Goal: Task Accomplishment & Management: Manage account settings

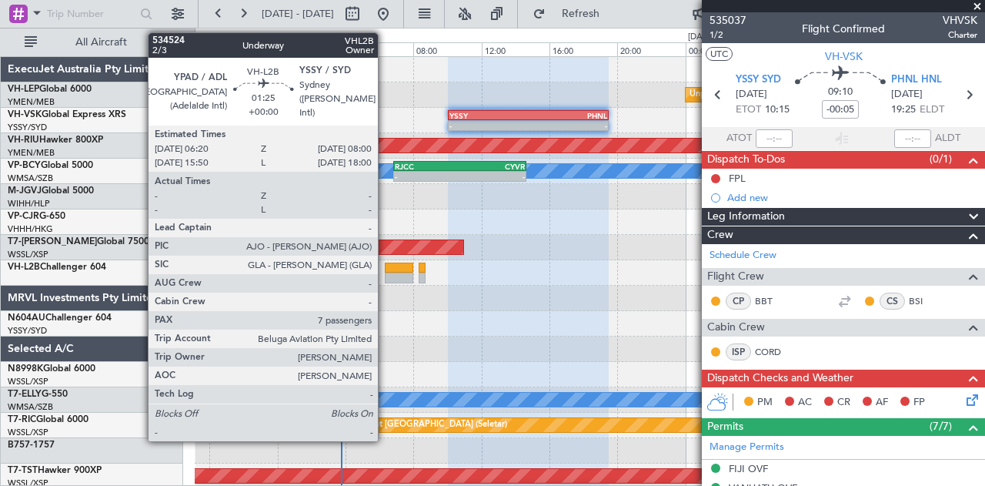
scroll to position [437, 0]
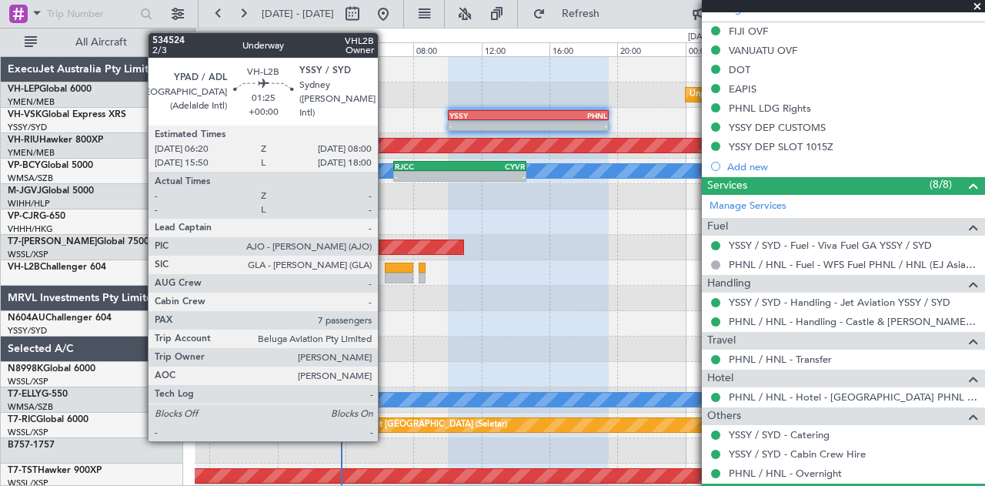
click at [386, 268] on div at bounding box center [399, 268] width 28 height 11
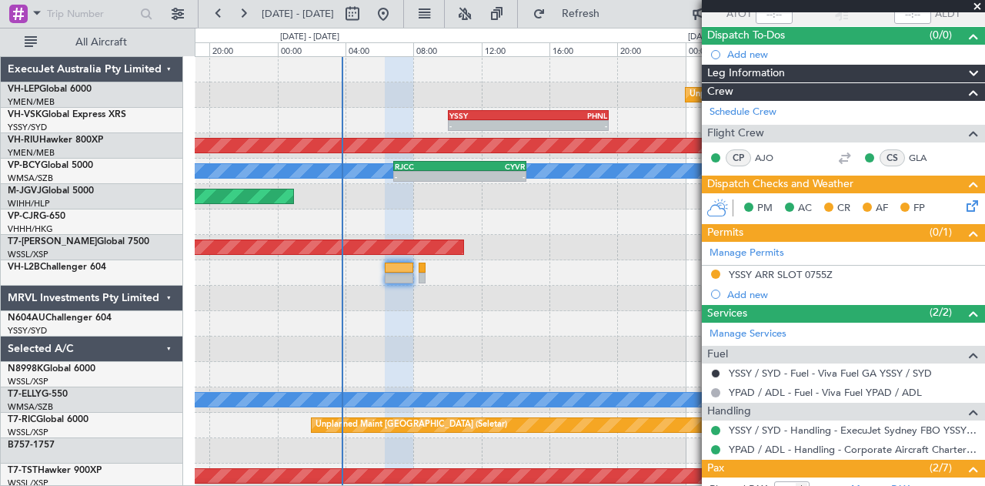
scroll to position [126, 0]
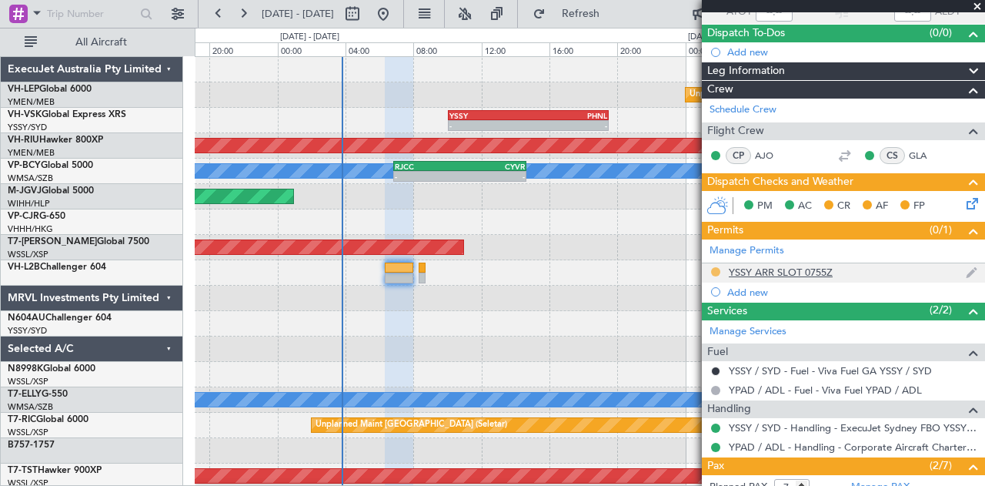
click at [720, 269] on button at bounding box center [715, 271] width 9 height 9
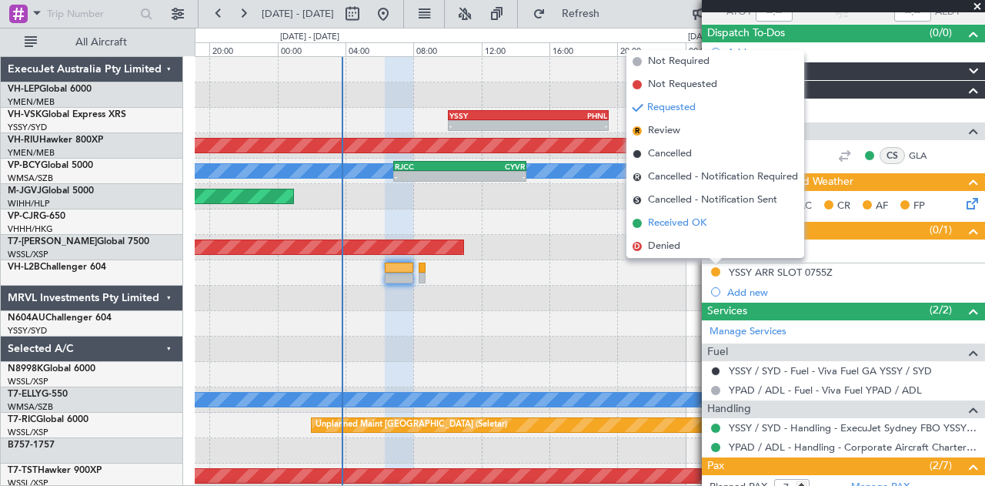
click at [676, 219] on span "Received OK" at bounding box center [677, 223] width 59 height 15
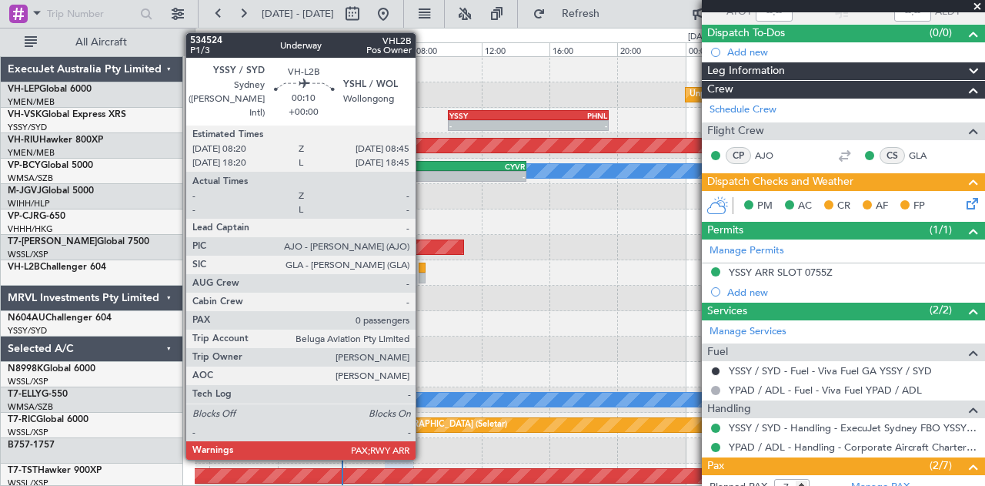
click at [423, 273] on div at bounding box center [423, 278] width 8 height 11
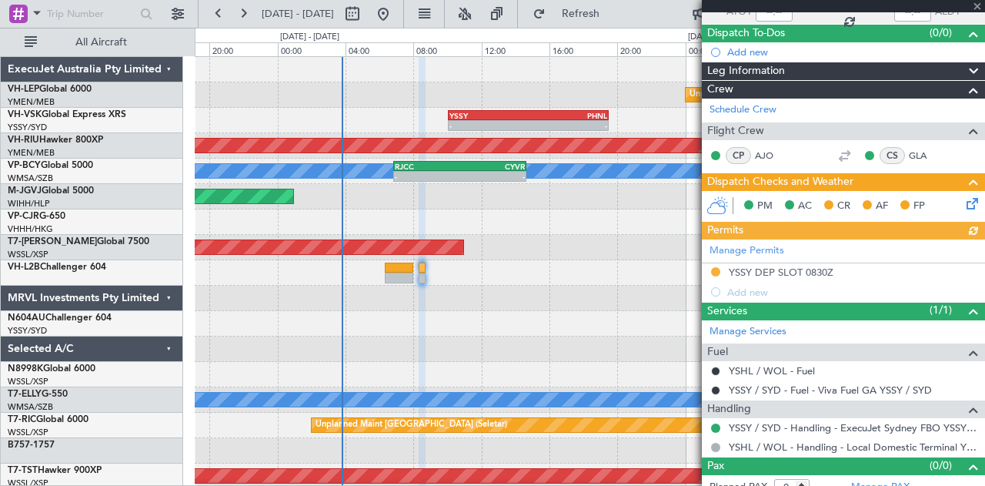
click at [716, 268] on div "Manage Permits YSSY DEP SLOT 0830Z Add new" at bounding box center [843, 270] width 283 height 62
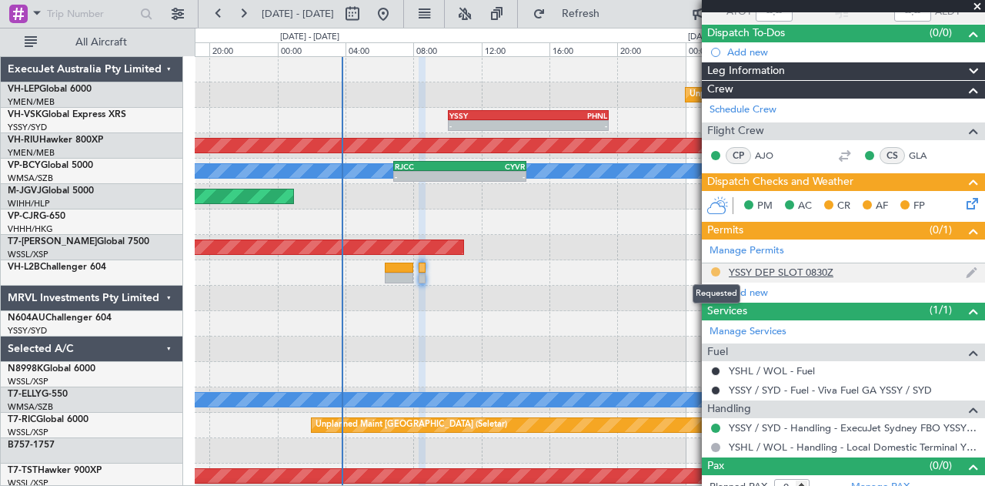
click at [715, 268] on button at bounding box center [715, 271] width 9 height 9
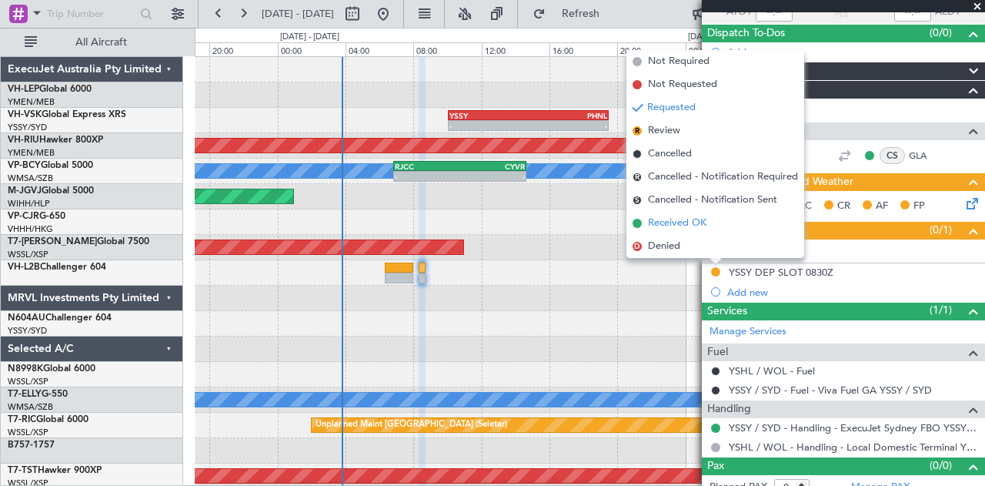
click at [667, 224] on span "Received OK" at bounding box center [677, 223] width 59 height 15
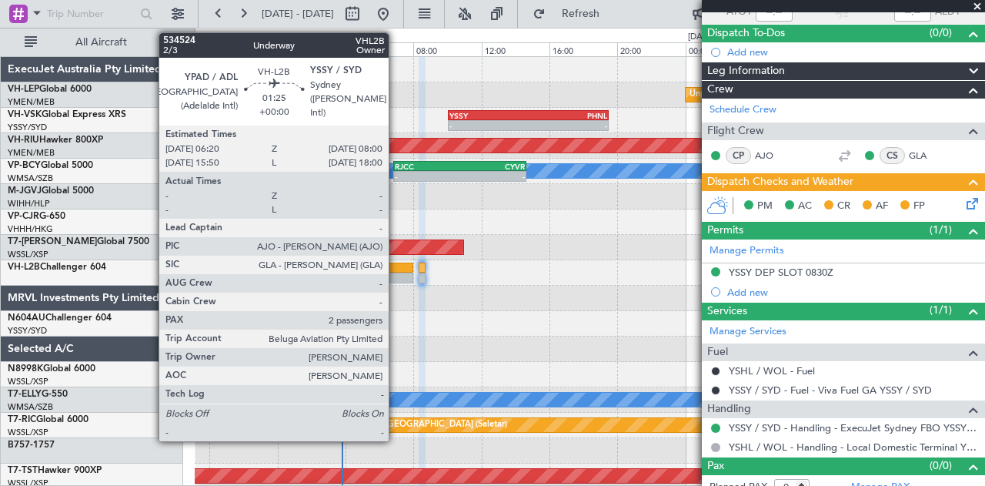
click at [396, 270] on div at bounding box center [399, 268] width 28 height 11
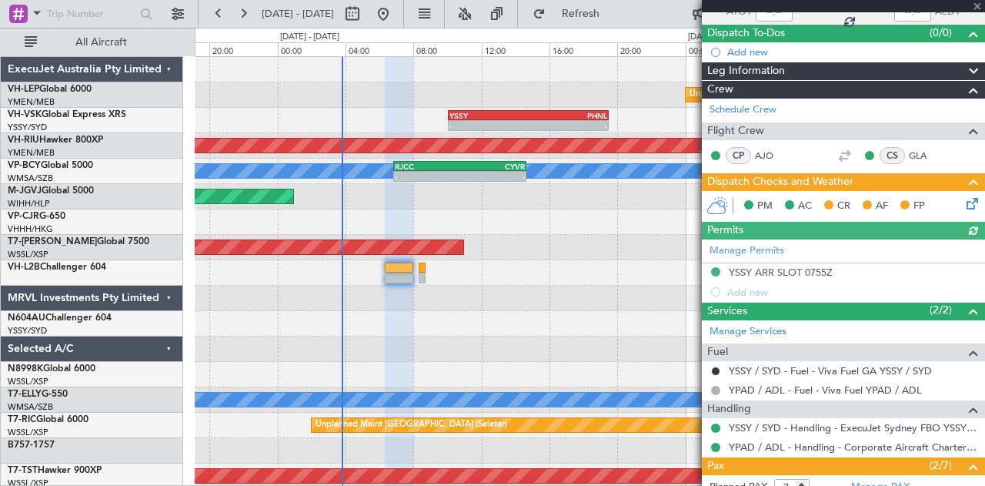
click at [964, 201] on icon at bounding box center [970, 201] width 12 height 12
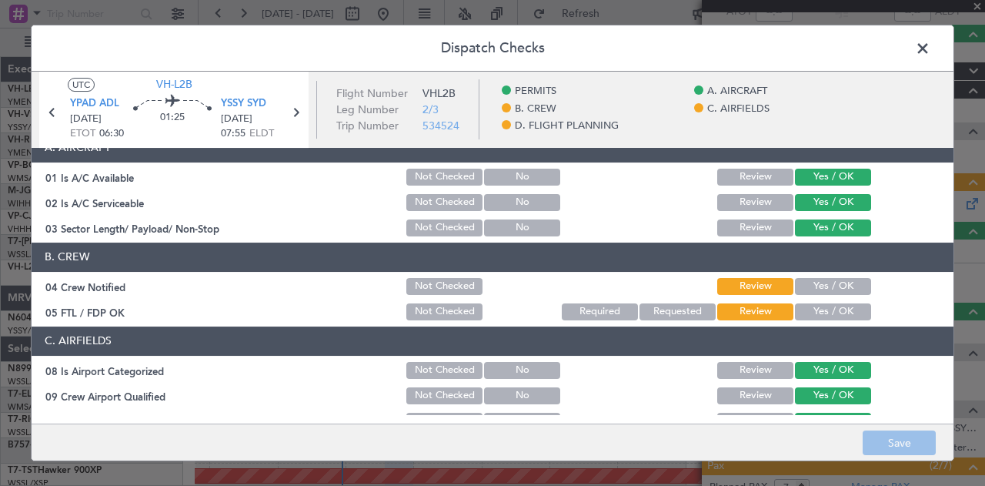
scroll to position [154, 0]
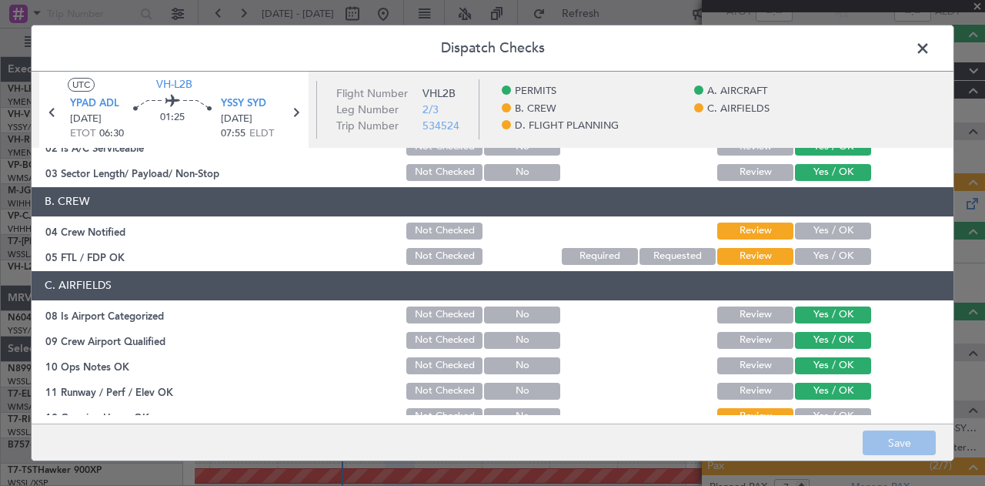
click at [828, 232] on button "Yes / OK" at bounding box center [833, 230] width 76 height 17
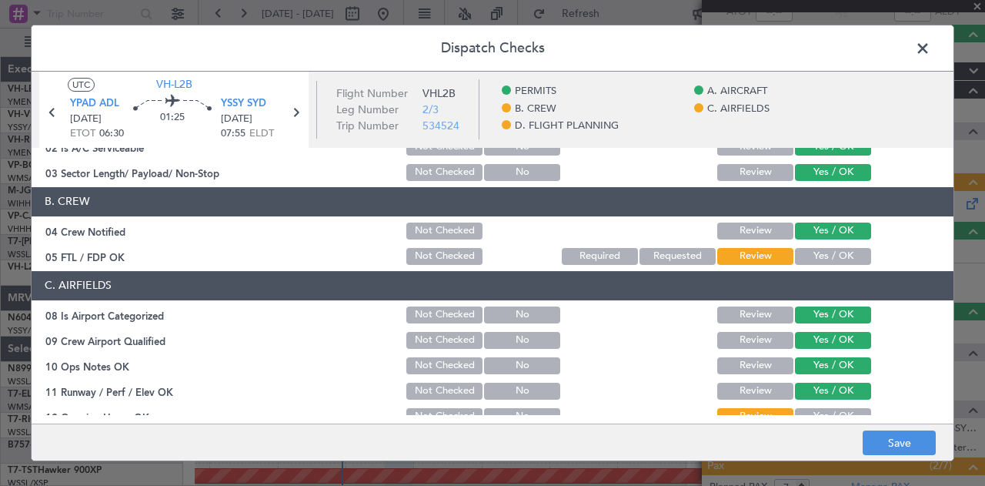
click at [821, 252] on button "Yes / OK" at bounding box center [833, 256] width 76 height 17
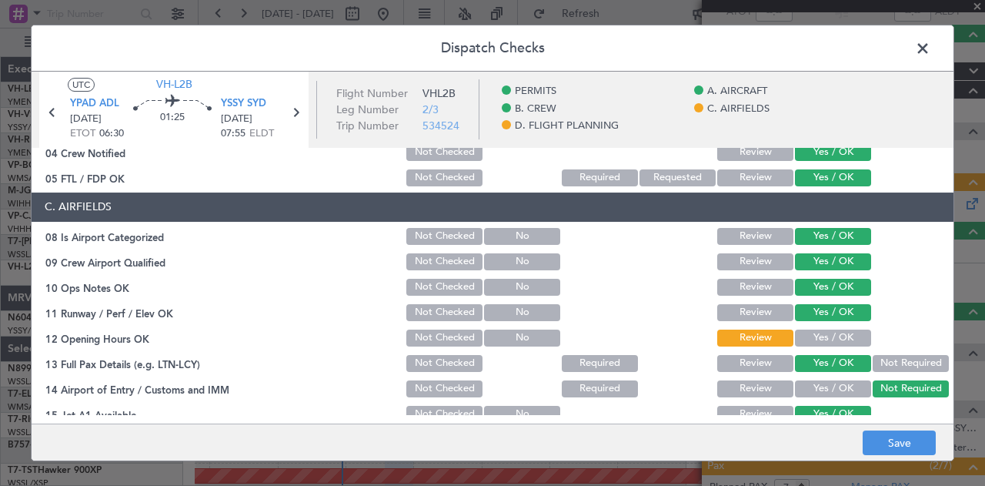
scroll to position [308, 0]
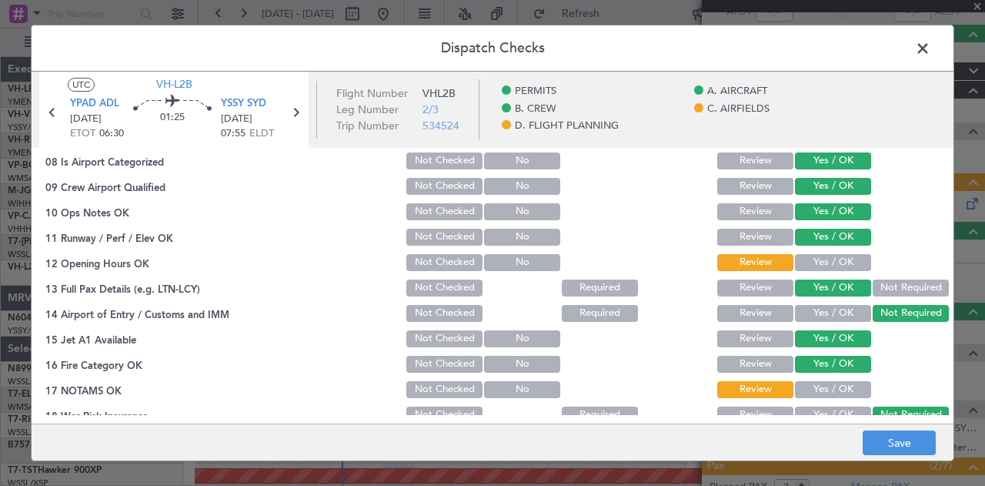
click at [812, 255] on button "Yes / OK" at bounding box center [833, 262] width 76 height 17
click at [818, 391] on button "Yes / OK" at bounding box center [833, 389] width 76 height 17
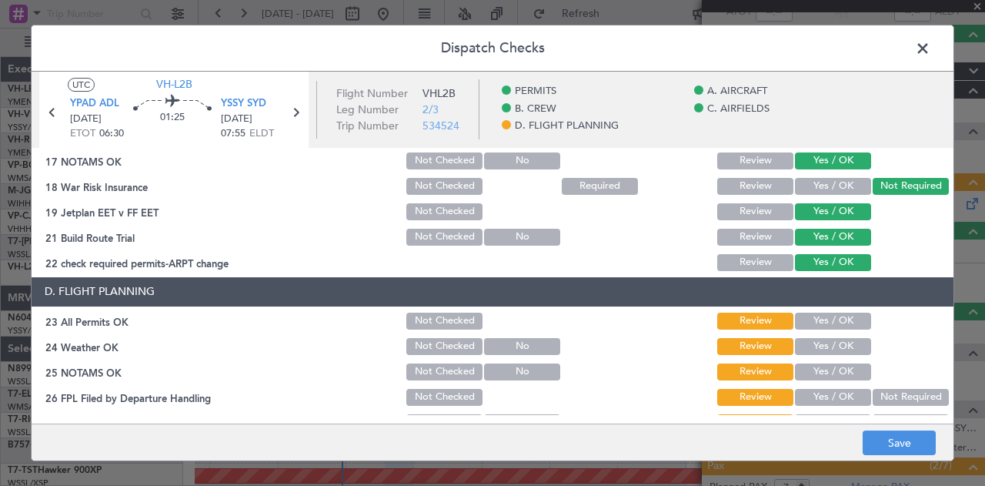
scroll to position [539, 0]
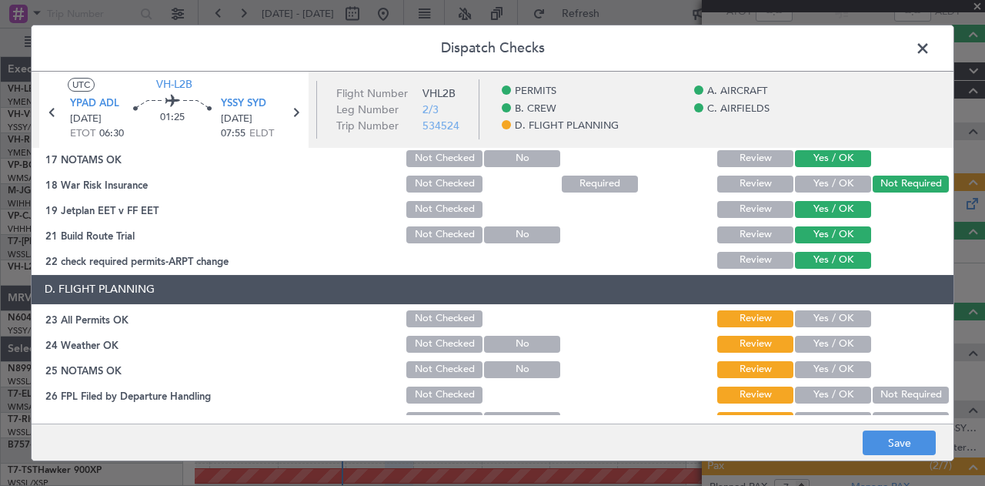
click at [838, 319] on button "Yes / OK" at bounding box center [833, 318] width 76 height 17
drag, startPoint x: 825, startPoint y: 344, endPoint x: 816, endPoint y: 362, distance: 20.0
click at [824, 345] on button "Yes / OK" at bounding box center [833, 344] width 76 height 17
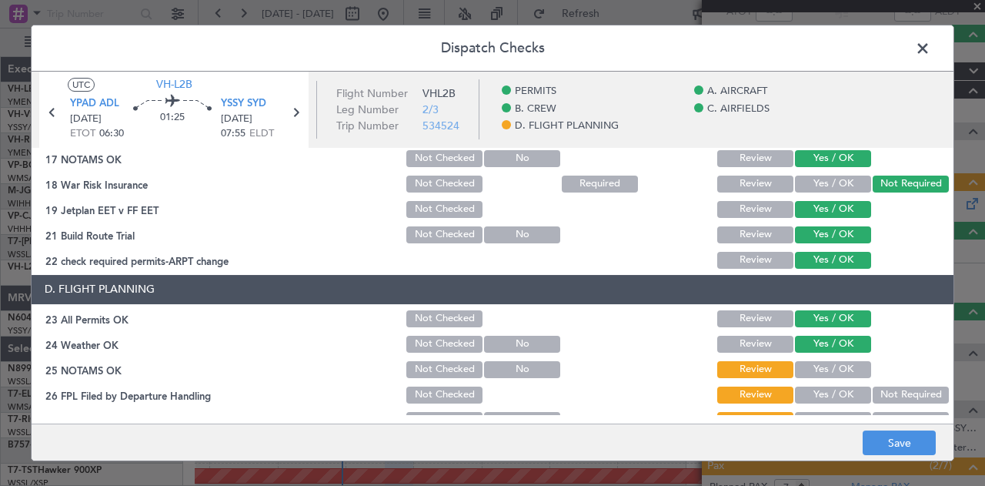
click at [814, 367] on button "Yes / OK" at bounding box center [833, 369] width 76 height 17
click at [904, 395] on button "Not Required" at bounding box center [911, 394] width 76 height 17
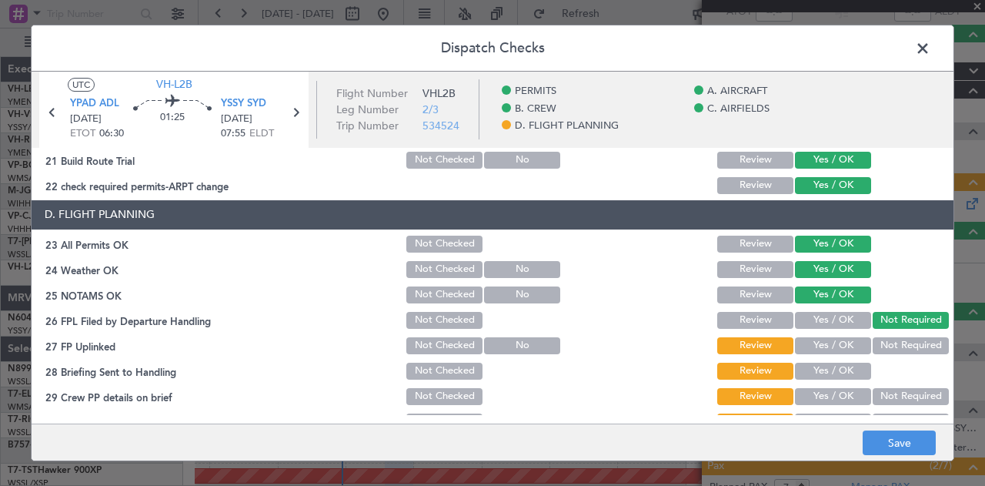
scroll to position [635, 0]
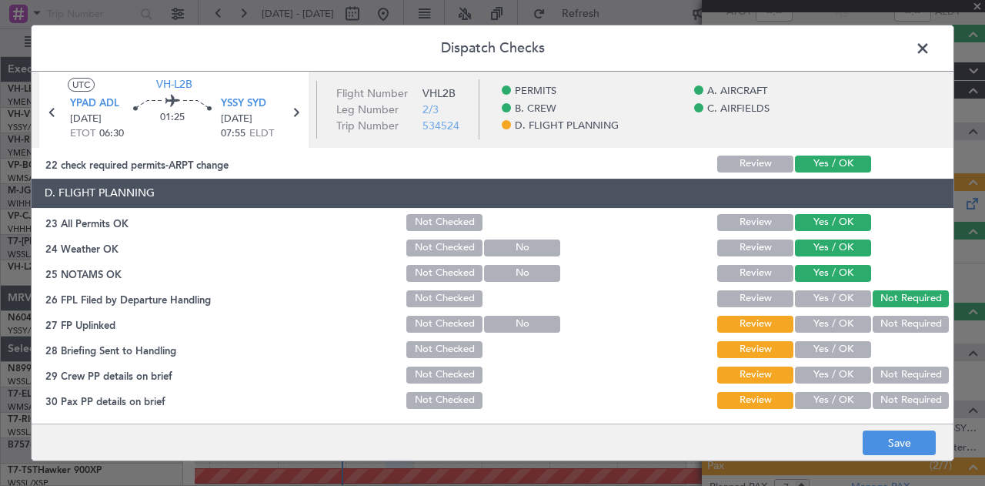
click at [894, 316] on button "Not Required" at bounding box center [911, 324] width 76 height 17
click at [850, 343] on button "Yes / OK" at bounding box center [833, 349] width 76 height 17
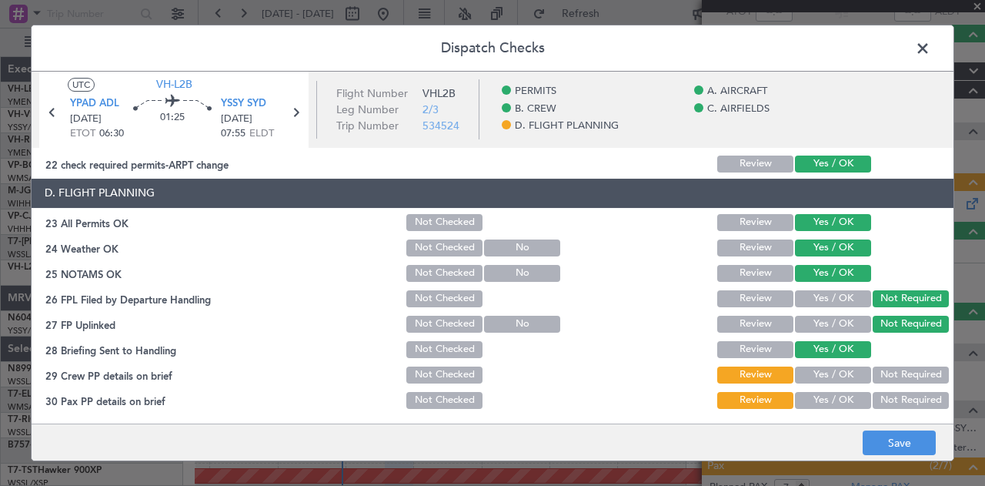
drag, startPoint x: 876, startPoint y: 366, endPoint x: 881, endPoint y: 384, distance: 18.3
click at [876, 367] on button "Not Required" at bounding box center [911, 374] width 76 height 17
click at [881, 395] on button "Not Required" at bounding box center [911, 400] width 76 height 17
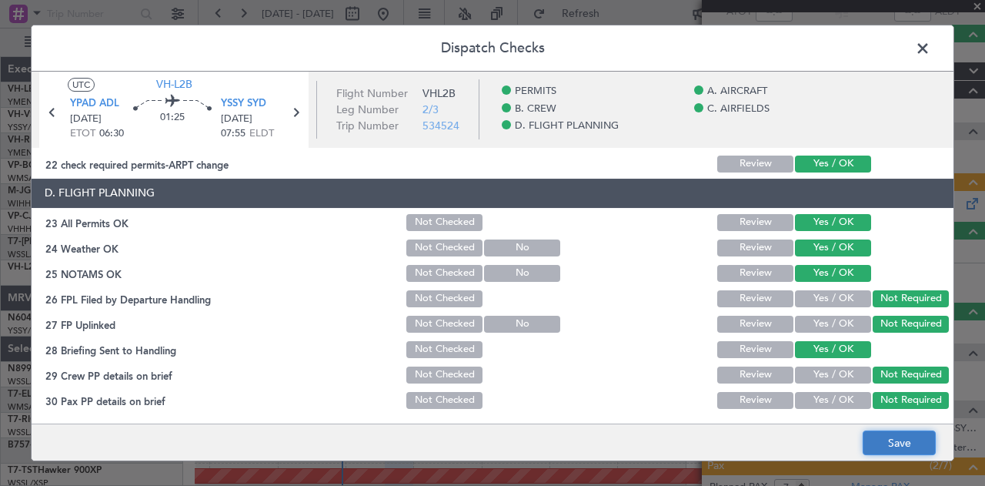
click at [881, 440] on button "Save" at bounding box center [899, 442] width 73 height 25
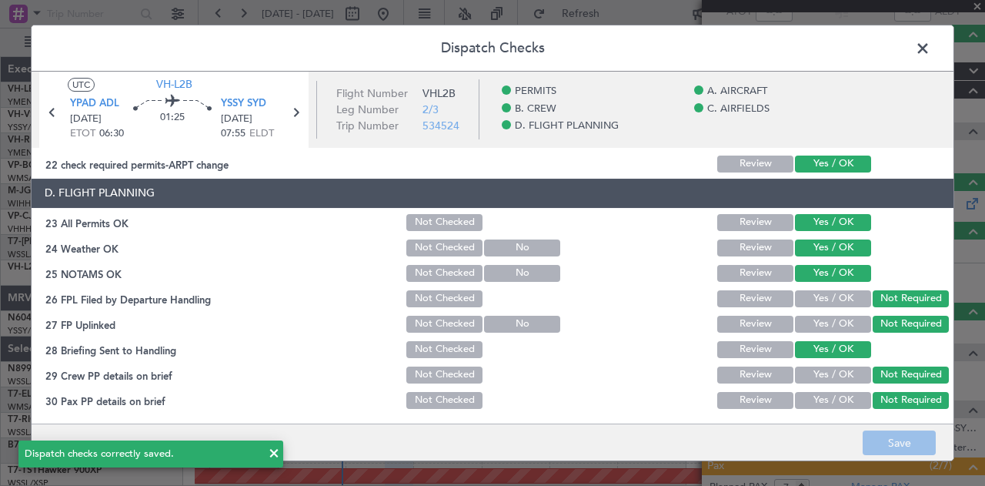
click at [931, 48] on span at bounding box center [931, 52] width 0 height 31
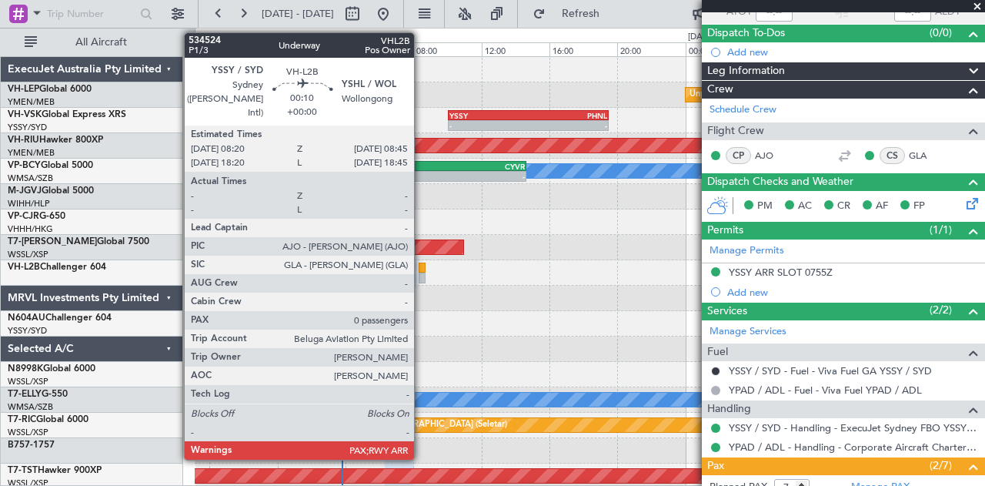
click at [422, 267] on div at bounding box center [423, 268] width 8 height 11
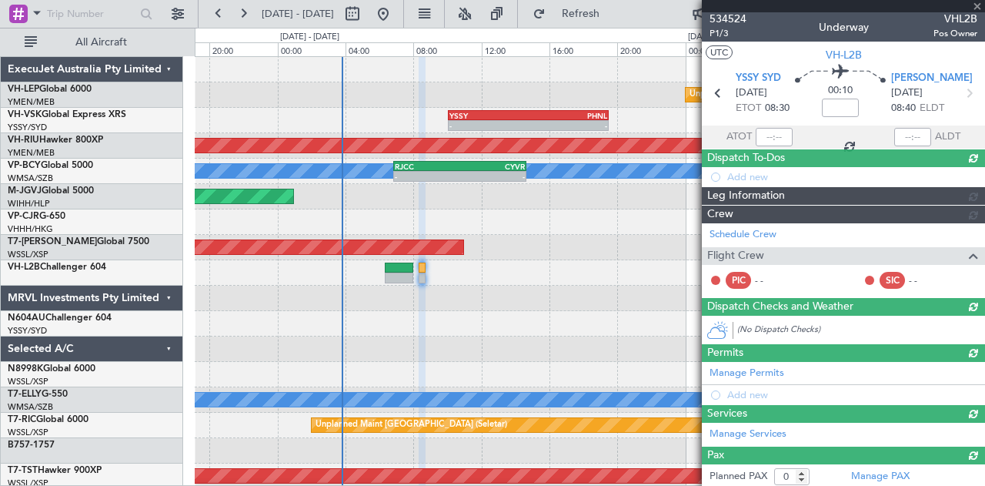
scroll to position [126, 0]
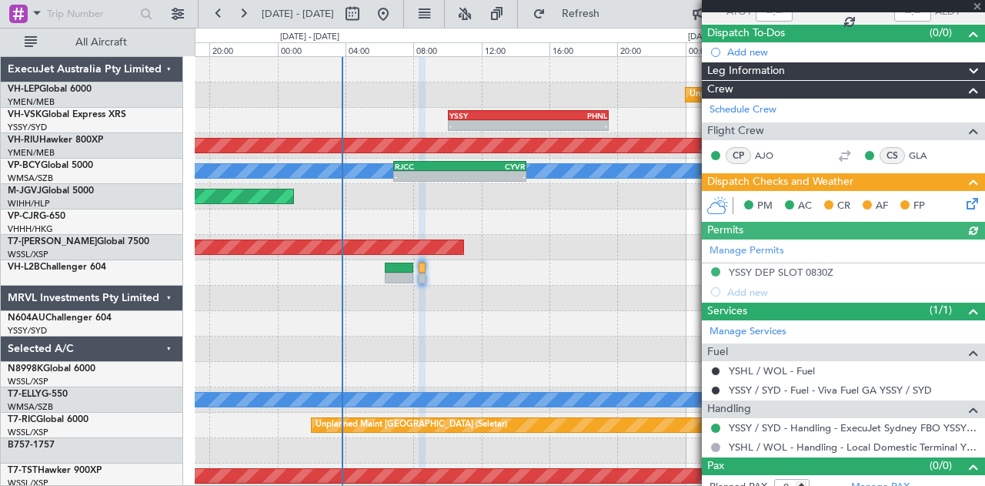
click at [964, 201] on icon at bounding box center [970, 201] width 12 height 12
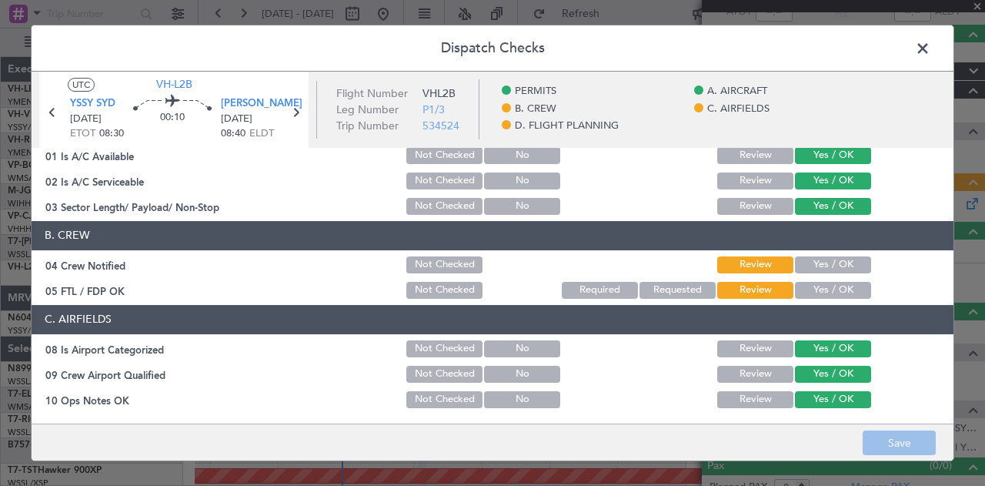
scroll to position [154, 0]
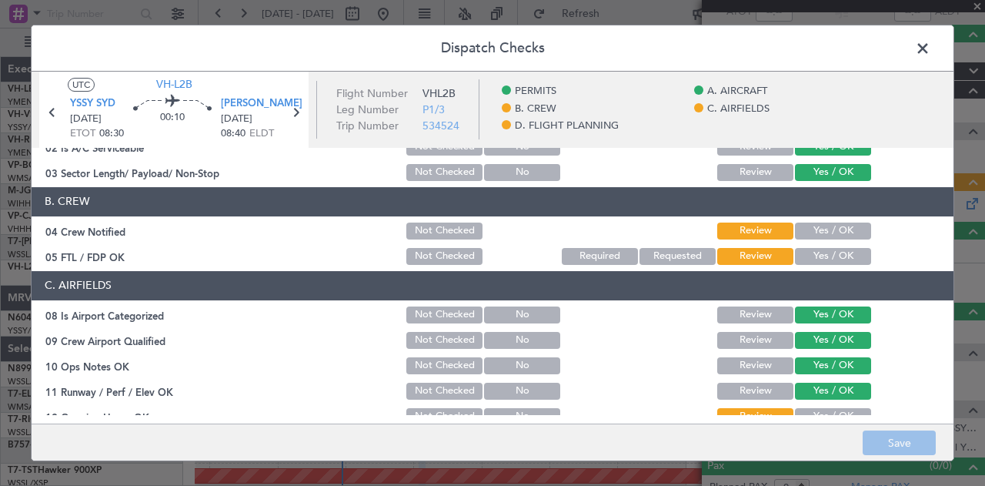
drag, startPoint x: 810, startPoint y: 223, endPoint x: 804, endPoint y: 246, distance: 23.0
click at [810, 224] on button "Yes / OK" at bounding box center [833, 230] width 76 height 17
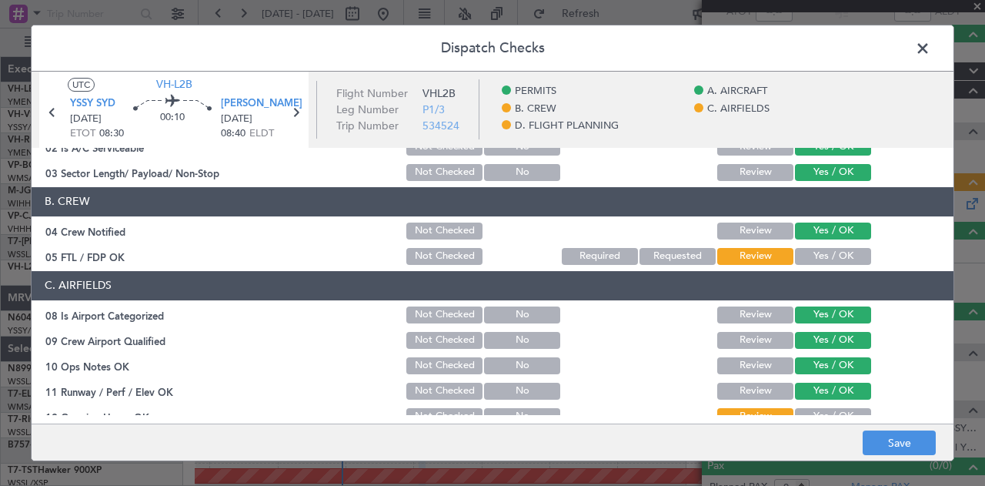
click at [802, 258] on button "Yes / OK" at bounding box center [833, 256] width 76 height 17
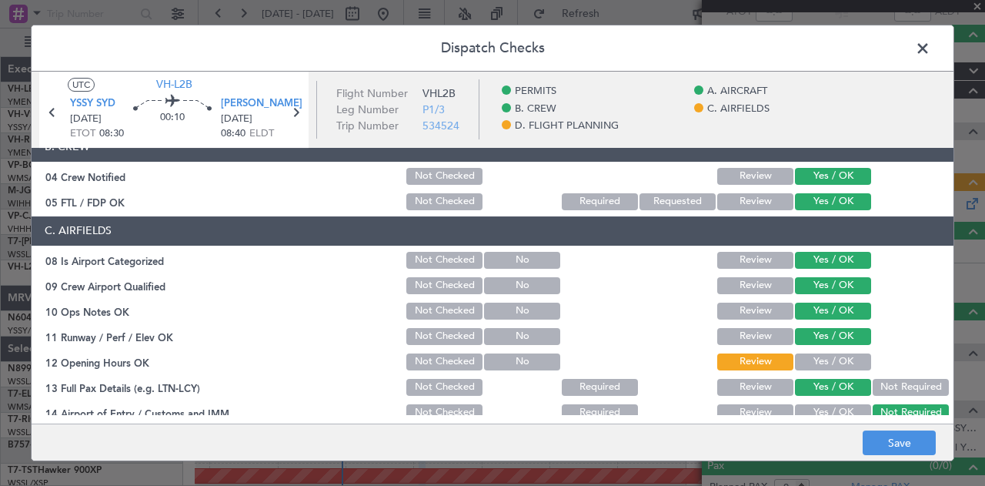
scroll to position [231, 0]
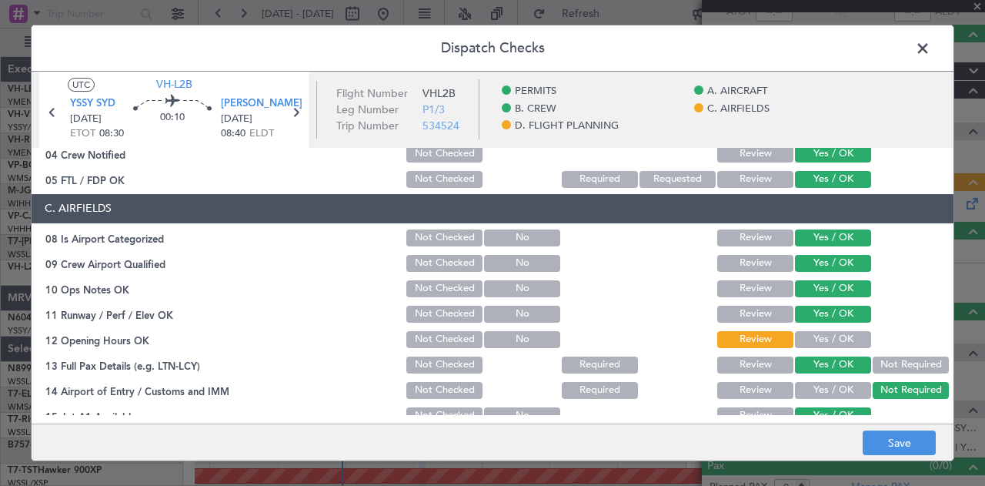
click at [811, 334] on button "Yes / OK" at bounding box center [833, 339] width 76 height 17
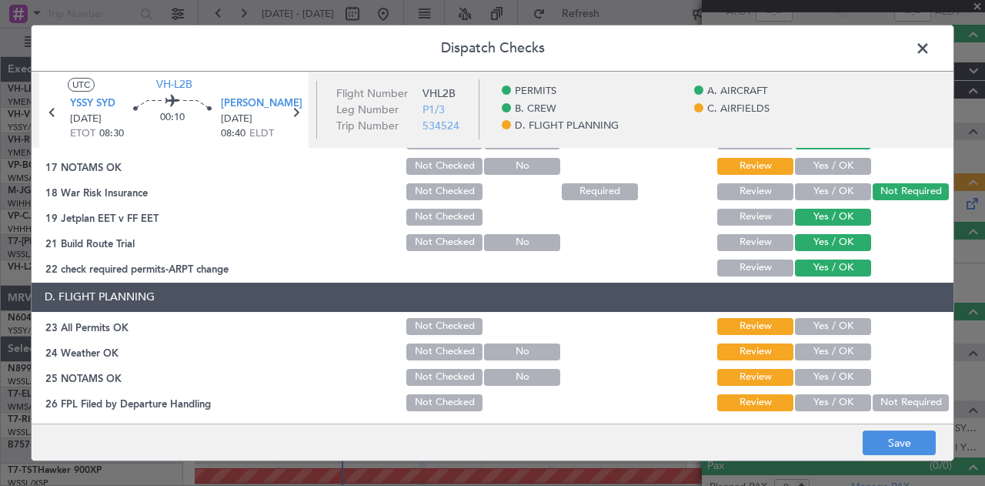
scroll to position [539, 0]
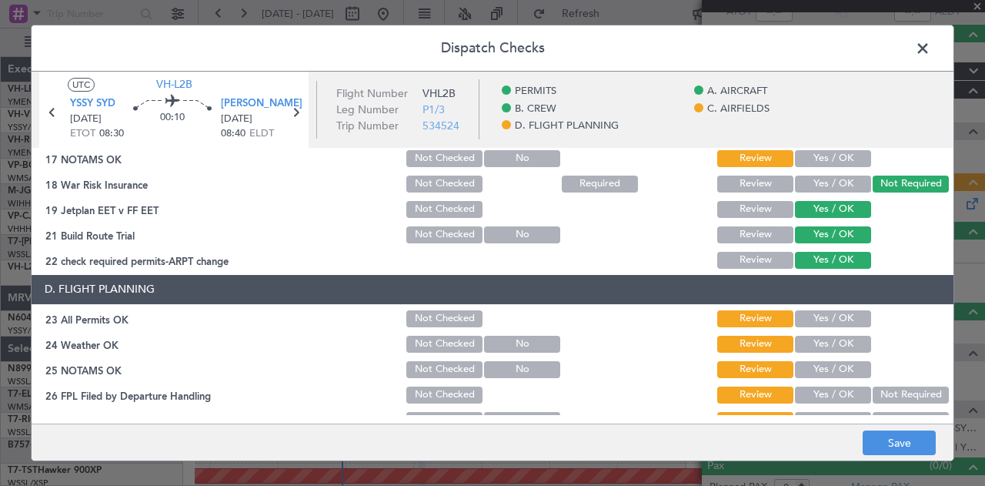
click at [802, 149] on div "Yes / OK" at bounding box center [832, 159] width 78 height 22
click at [824, 156] on button "Yes / OK" at bounding box center [833, 158] width 76 height 17
click at [810, 319] on button "Yes / OK" at bounding box center [833, 318] width 76 height 17
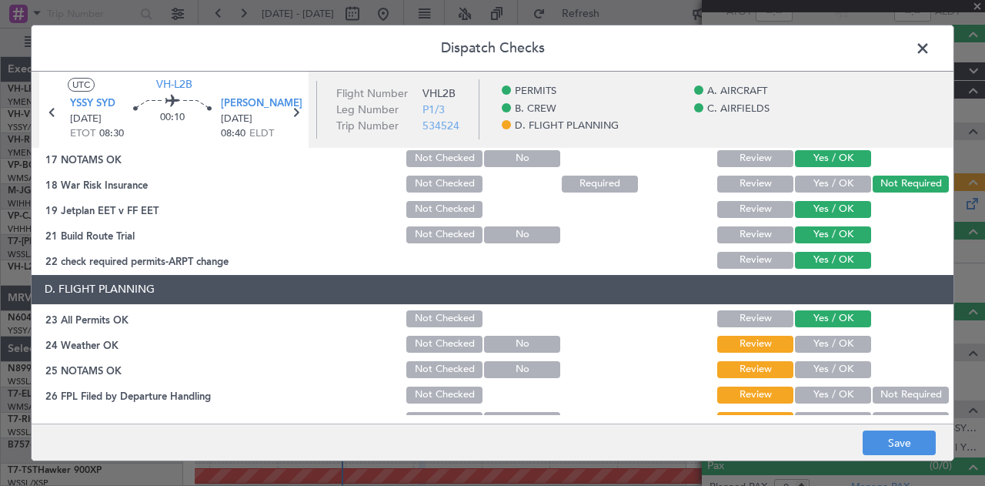
drag, startPoint x: 808, startPoint y: 339, endPoint x: 808, endPoint y: 353, distance: 14.6
click at [808, 343] on button "Yes / OK" at bounding box center [833, 344] width 76 height 17
click at [807, 363] on button "Yes / OK" at bounding box center [833, 369] width 76 height 17
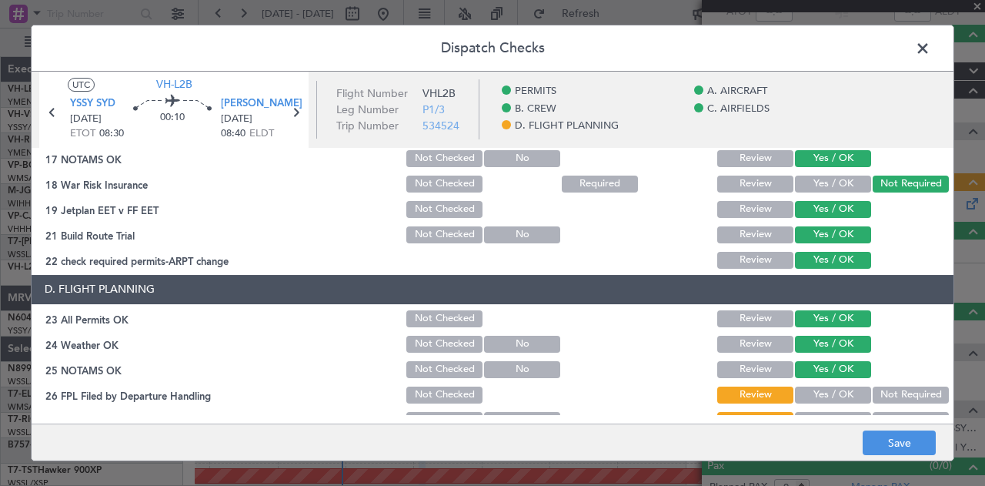
click at [891, 391] on button "Not Required" at bounding box center [911, 394] width 76 height 17
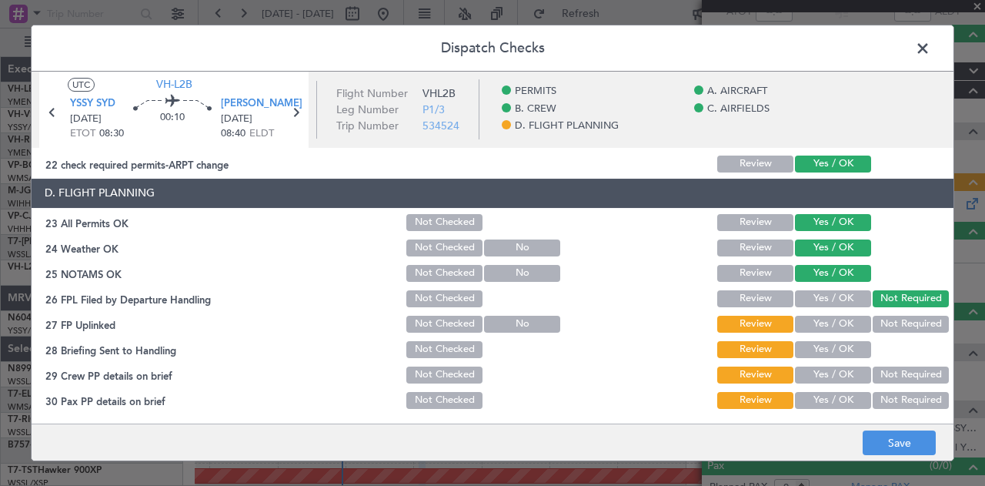
click at [885, 326] on button "Not Required" at bounding box center [911, 324] width 76 height 17
click at [845, 350] on button "Yes / OK" at bounding box center [833, 349] width 76 height 17
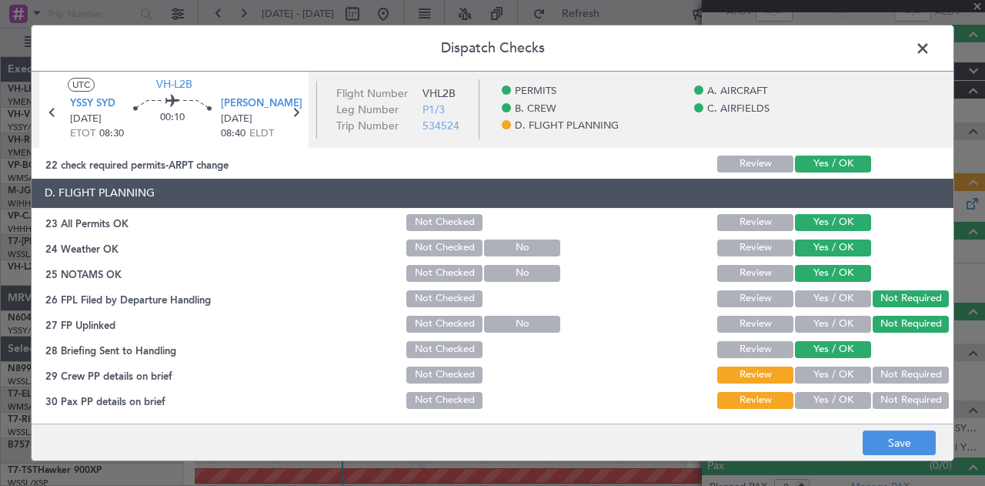
drag, startPoint x: 876, startPoint y: 369, endPoint x: 876, endPoint y: 385, distance: 16.2
click at [876, 369] on button "Not Required" at bounding box center [911, 374] width 76 height 17
drag, startPoint x: 878, startPoint y: 400, endPoint x: 878, endPoint y: 410, distance: 10.0
click at [878, 405] on button "Not Required" at bounding box center [911, 400] width 76 height 17
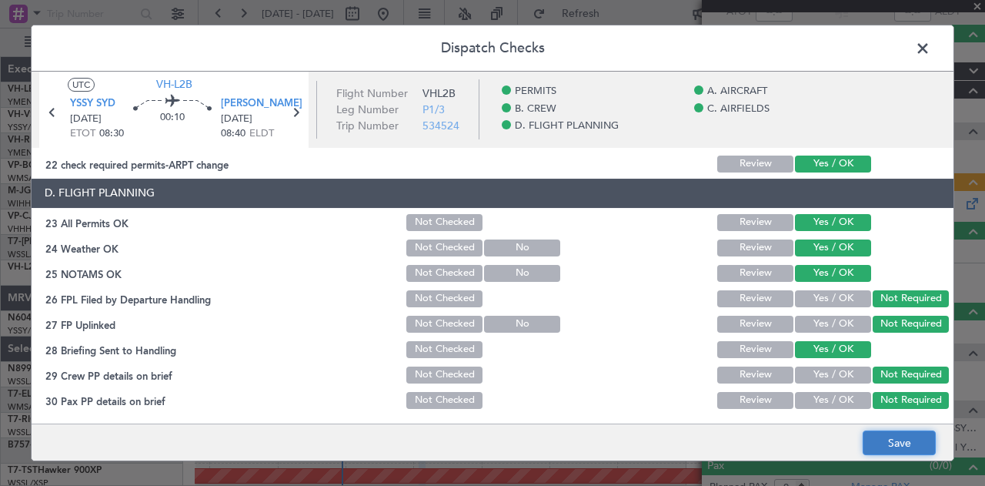
click at [881, 436] on button "Save" at bounding box center [899, 442] width 73 height 25
click at [931, 44] on span at bounding box center [931, 52] width 0 height 31
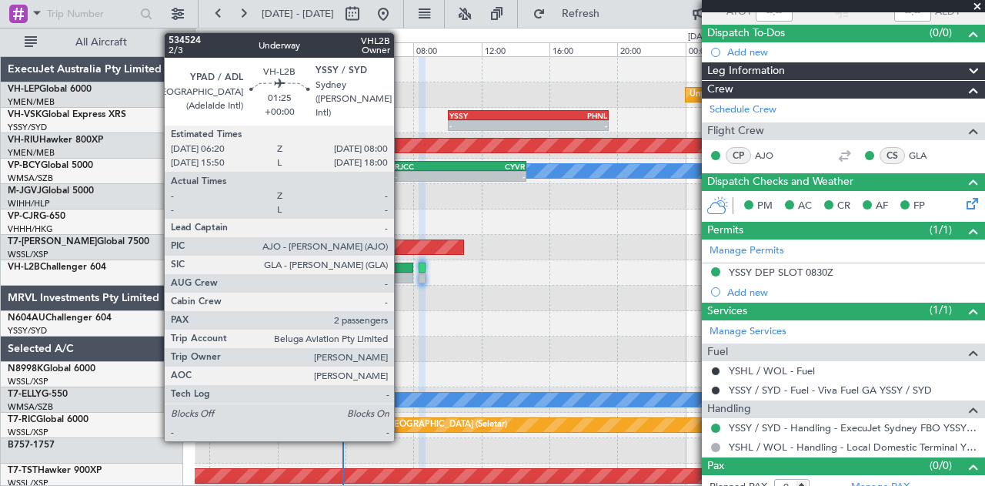
click at [402, 276] on div at bounding box center [399, 278] width 28 height 11
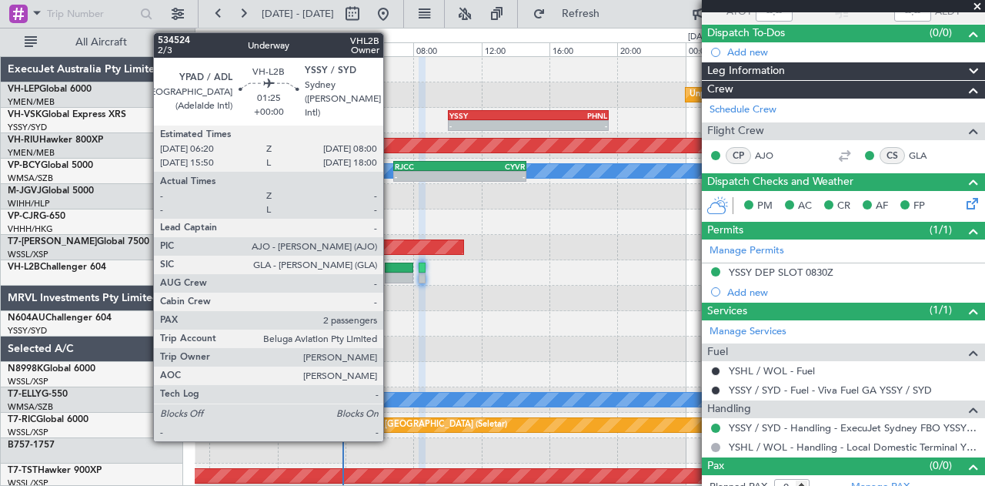
click at [391, 276] on div at bounding box center [399, 278] width 28 height 11
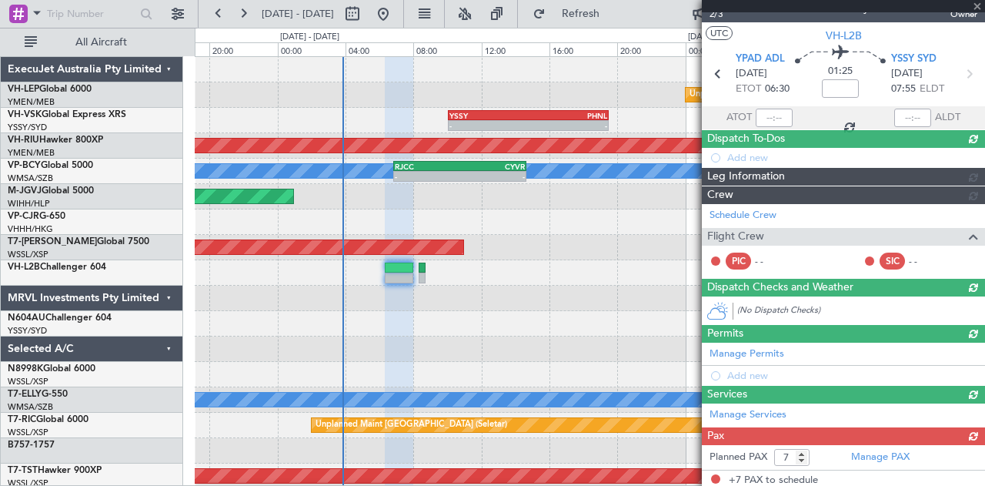
scroll to position [126, 0]
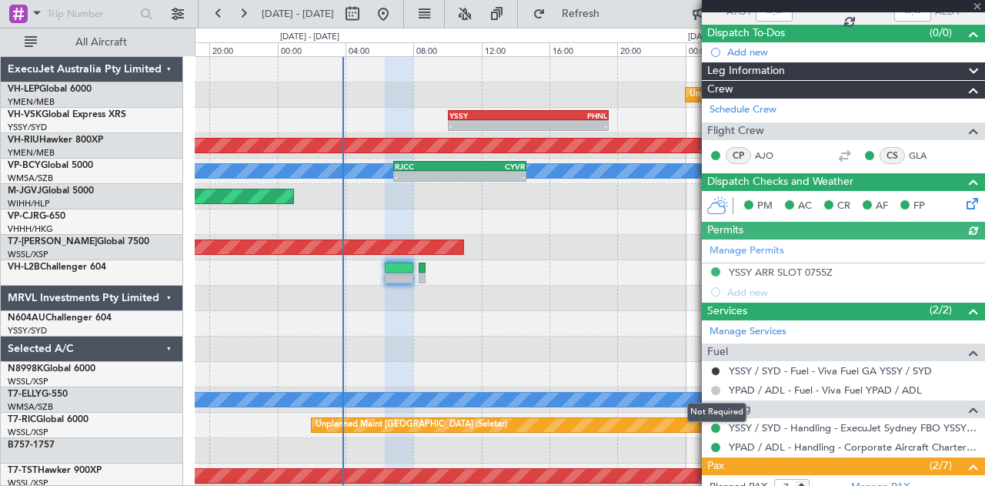
click at [714, 386] on button at bounding box center [715, 390] width 9 height 9
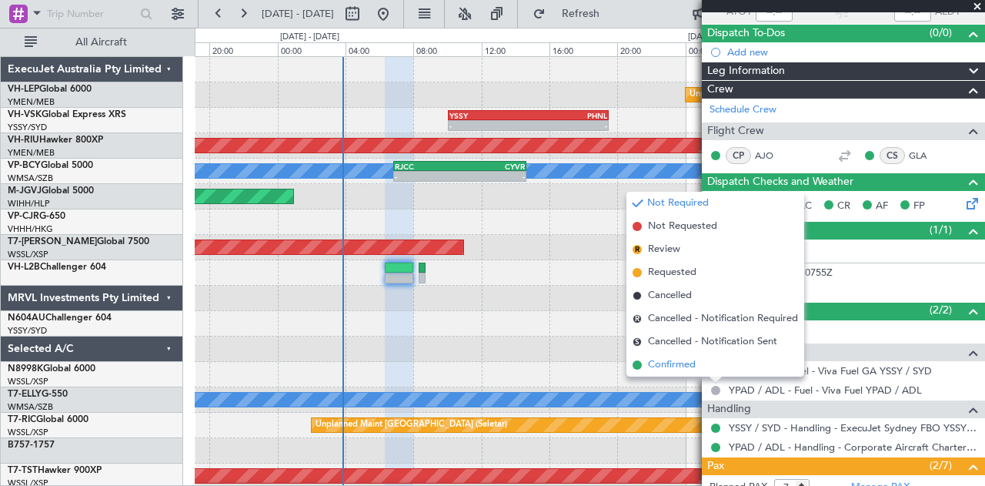
click at [660, 357] on span "Confirmed" at bounding box center [672, 364] width 48 height 15
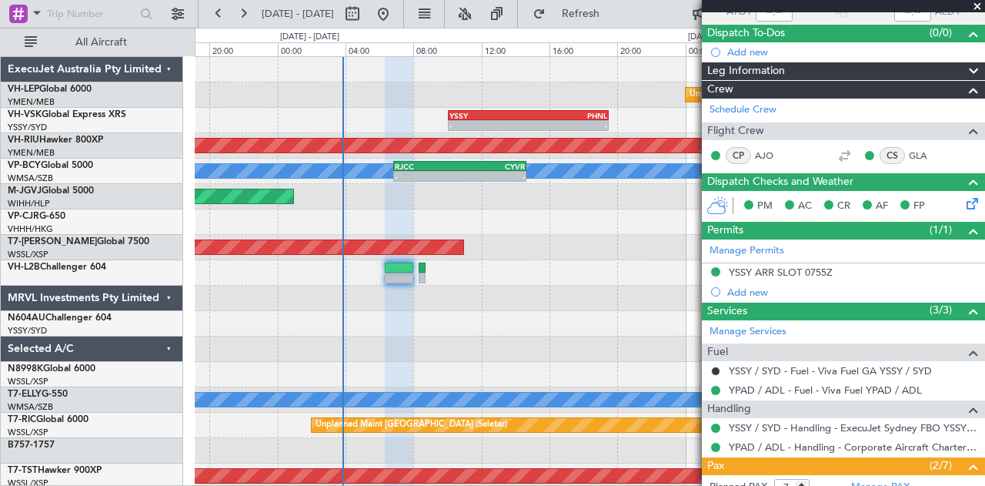
click at [982, 5] on span at bounding box center [977, 7] width 15 height 14
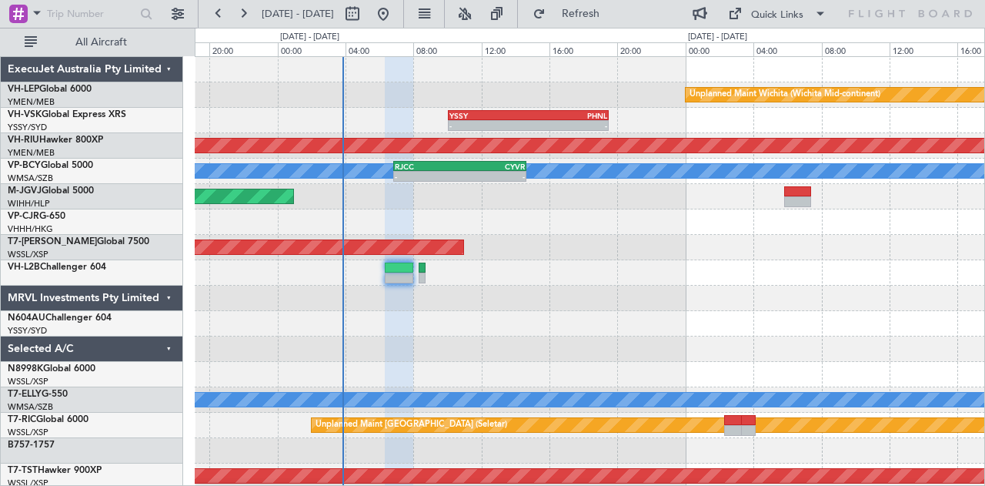
type input "0"
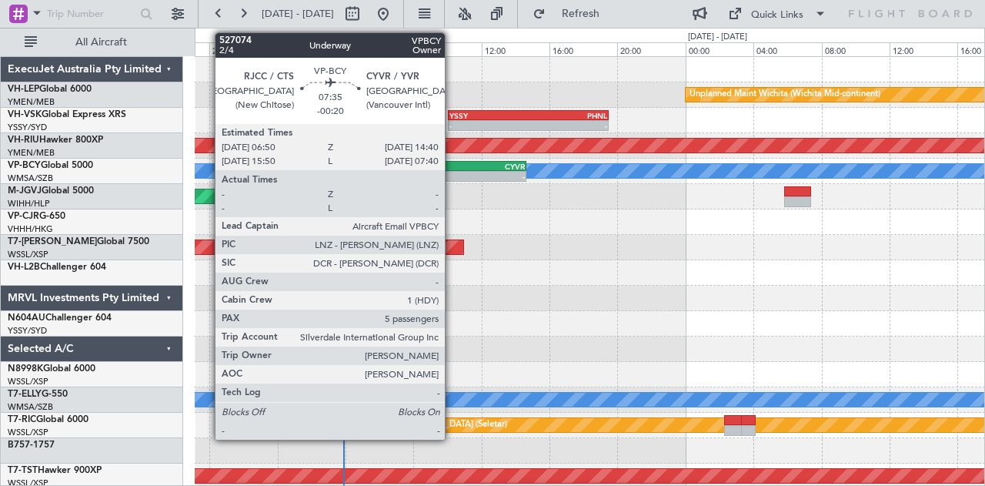
click at [453, 170] on div "06:50 Z" at bounding box center [427, 174] width 65 height 9
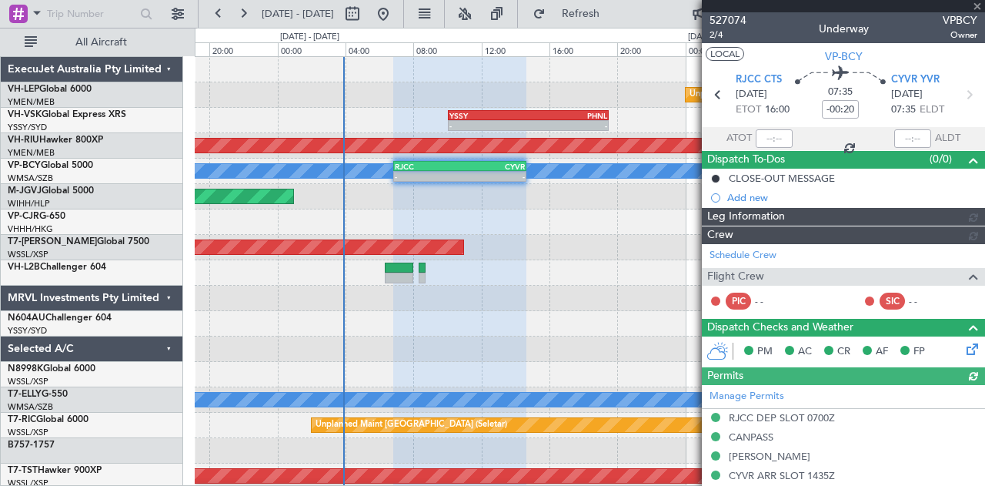
type input "[PERSON_NAME] (KYA)"
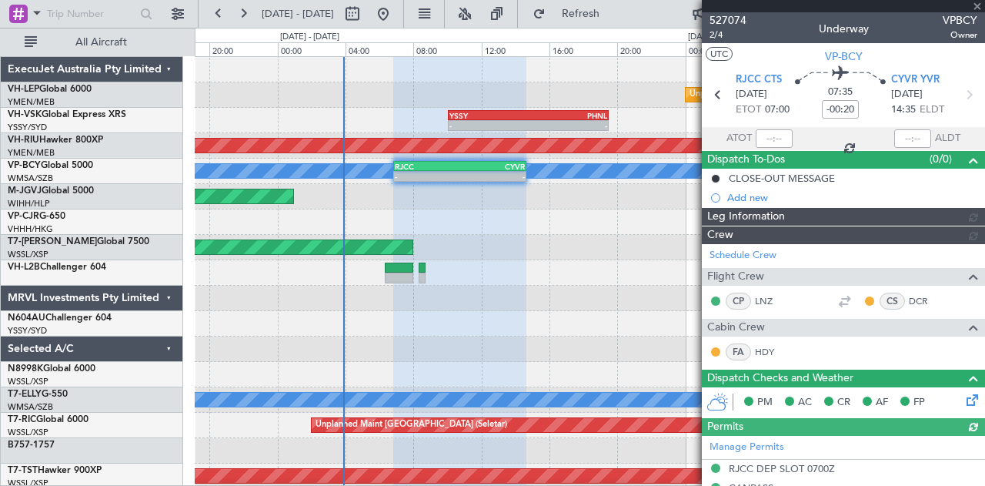
type input "[PERSON_NAME] (KYA)"
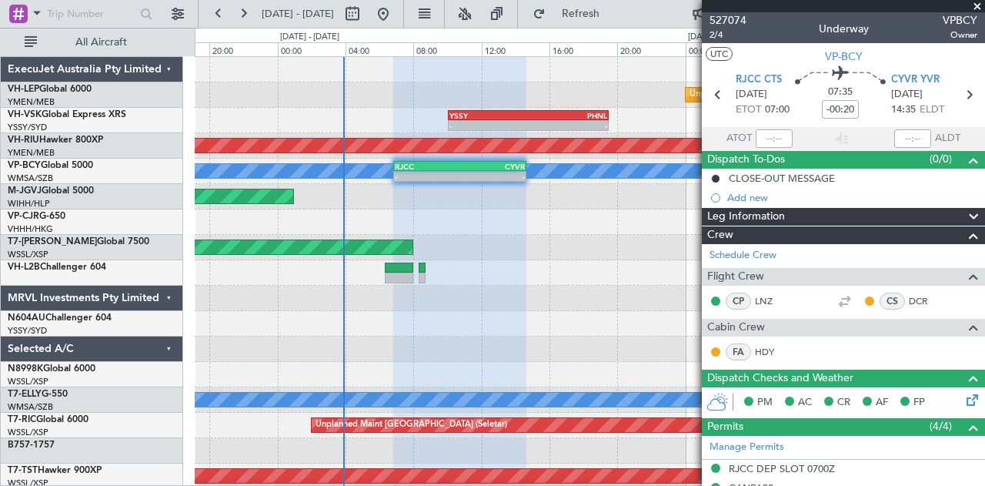
click at [979, 4] on span at bounding box center [977, 7] width 15 height 14
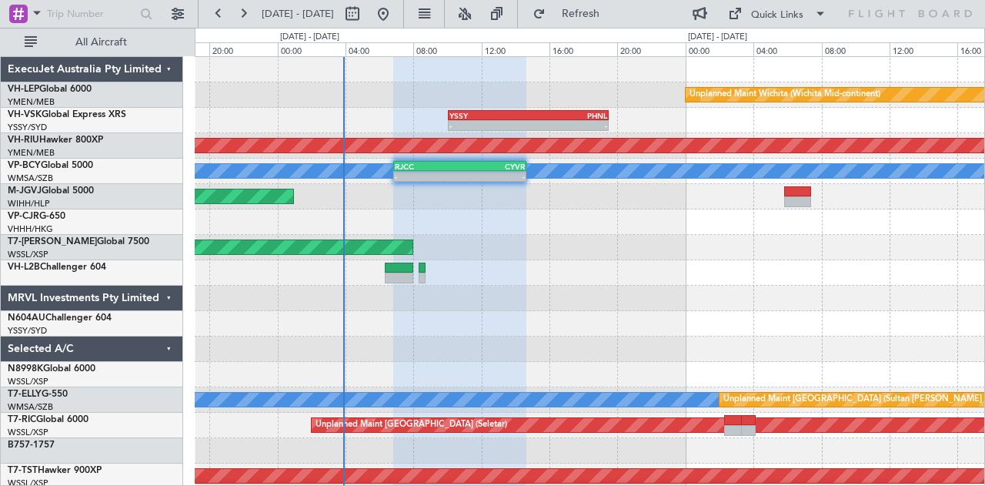
type input "0"
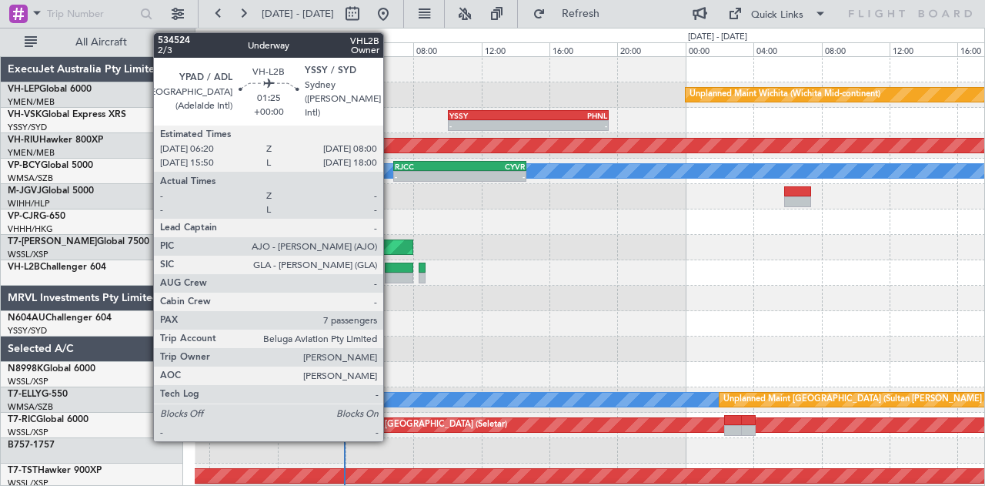
click at [392, 275] on div at bounding box center [399, 278] width 28 height 11
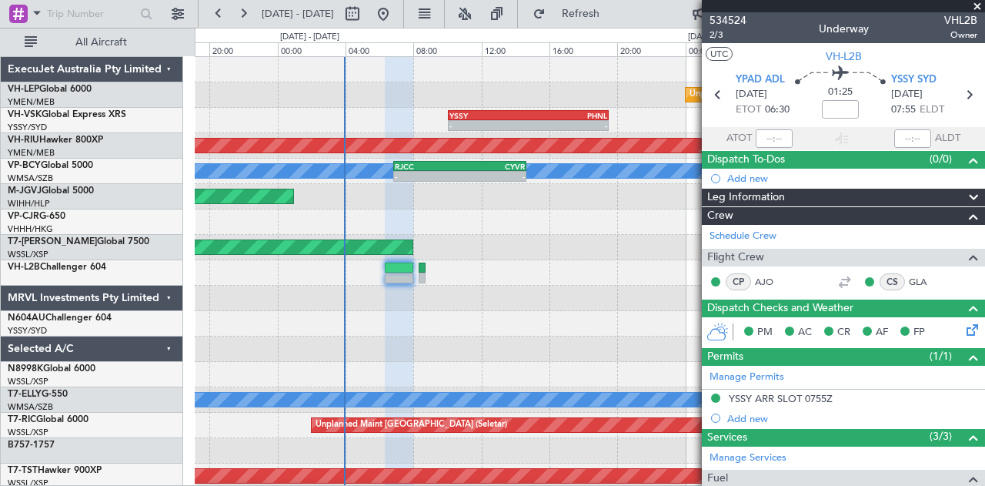
click at [977, 5] on span at bounding box center [977, 7] width 15 height 14
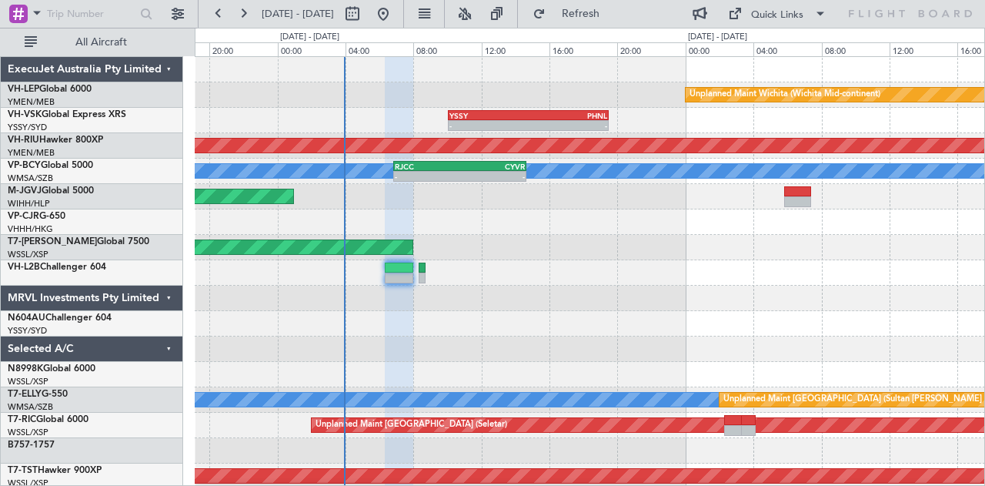
type input "0"
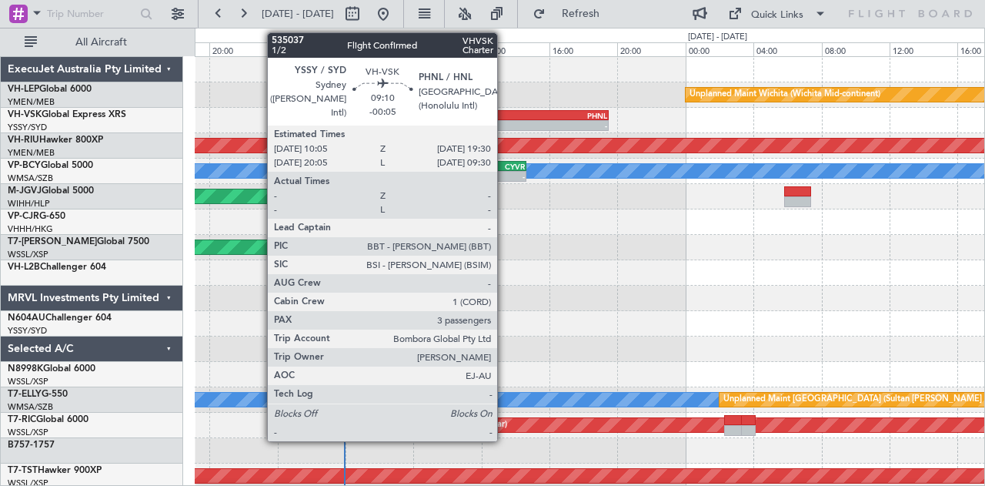
click at [505, 116] on div "YSSY" at bounding box center [489, 115] width 79 height 9
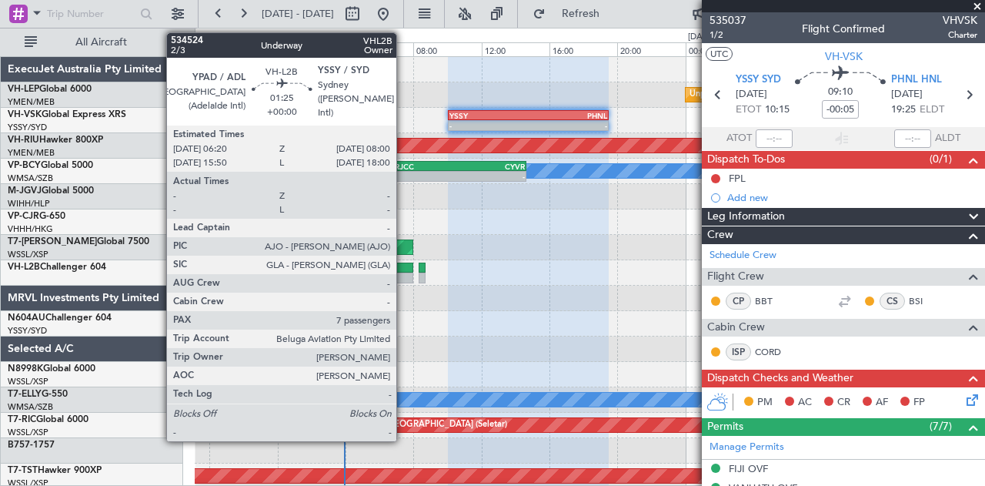
click at [404, 275] on div at bounding box center [399, 278] width 28 height 11
